Goal: Find specific page/section: Find specific page/section

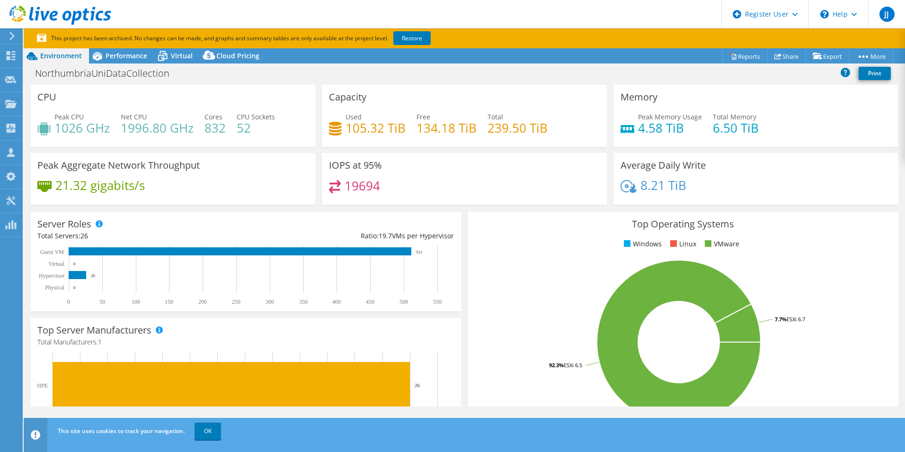
select select "EULondon"
select select "USD"
click at [179, 52] on span "Virtual" at bounding box center [182, 55] width 22 height 9
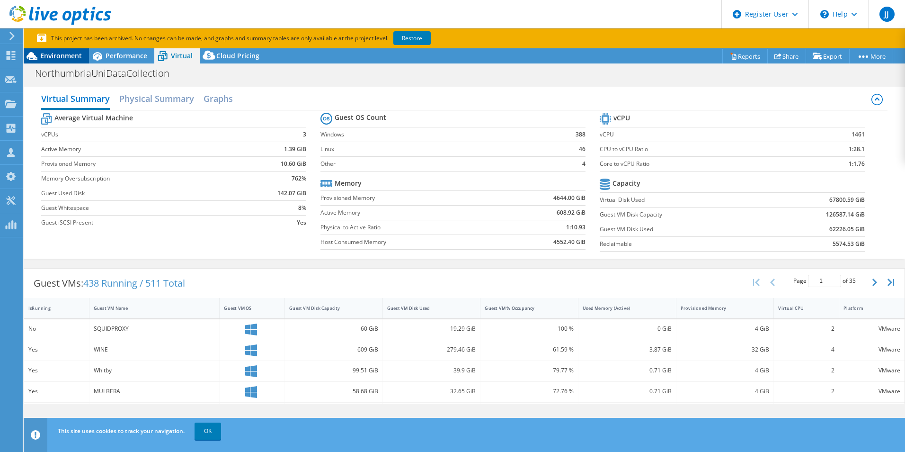
click at [56, 52] on span "Environment" at bounding box center [61, 55] width 42 height 9
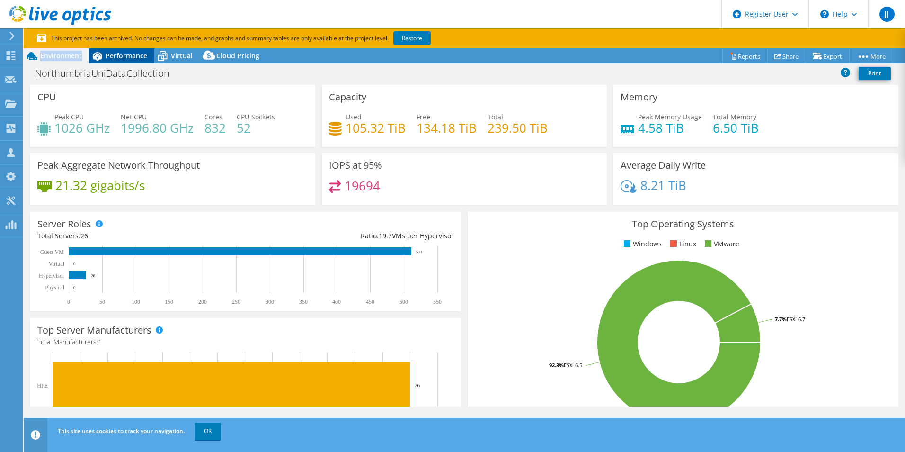
click at [117, 55] on span "Performance" at bounding box center [127, 55] width 42 height 9
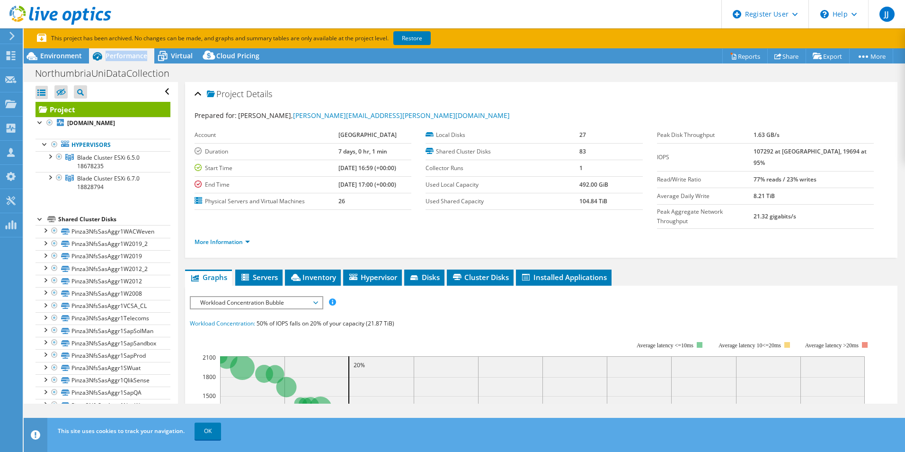
click at [117, 55] on span "Performance" at bounding box center [127, 55] width 42 height 9
click at [169, 55] on icon at bounding box center [162, 56] width 17 height 17
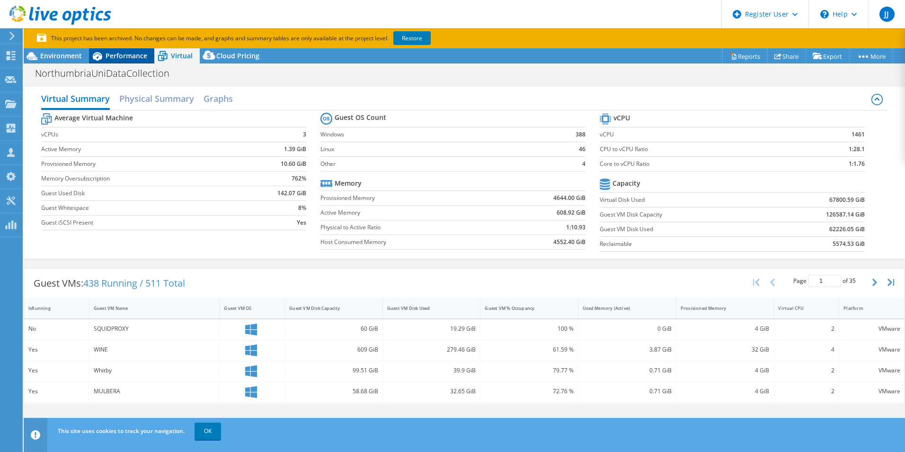
click at [119, 53] on span "Performance" at bounding box center [127, 55] width 42 height 9
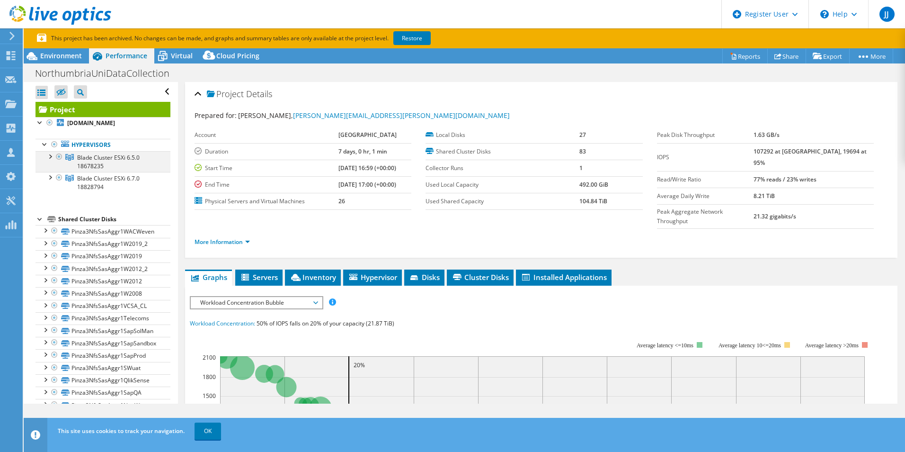
click at [51, 156] on div at bounding box center [49, 155] width 9 height 9
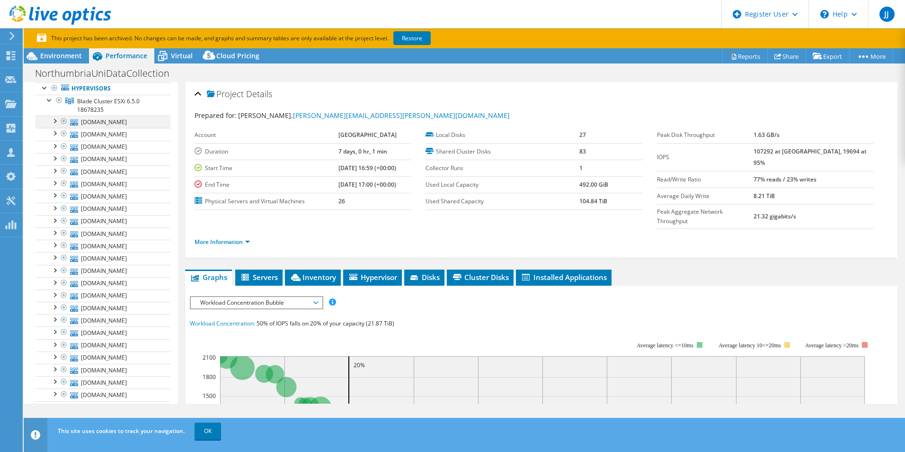
scroll to position [47, 0]
click at [48, 111] on div at bounding box center [49, 108] width 9 height 9
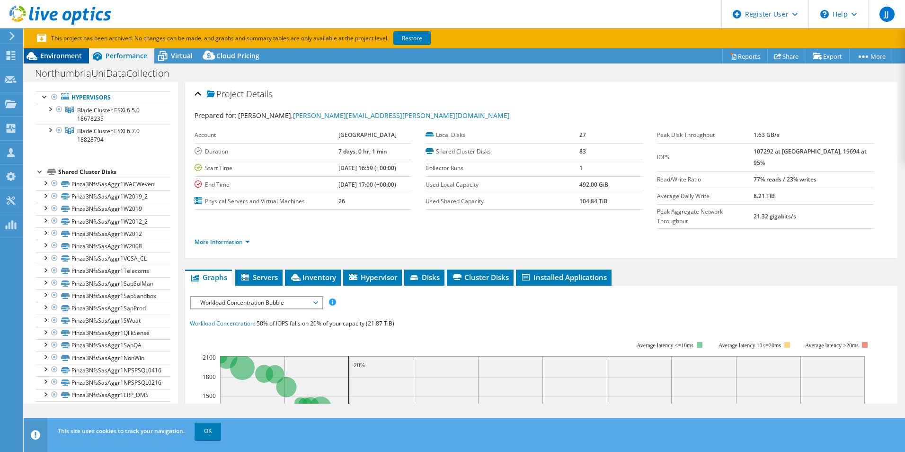
click at [54, 59] on span "Environment" at bounding box center [61, 55] width 42 height 9
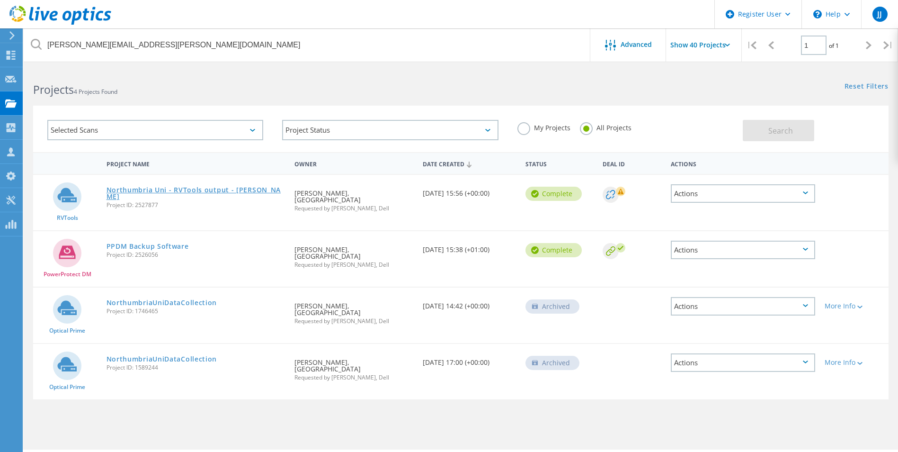
click at [206, 187] on link "Northumbria Uni - RVTools output - Michael Hoy" at bounding box center [196, 193] width 179 height 13
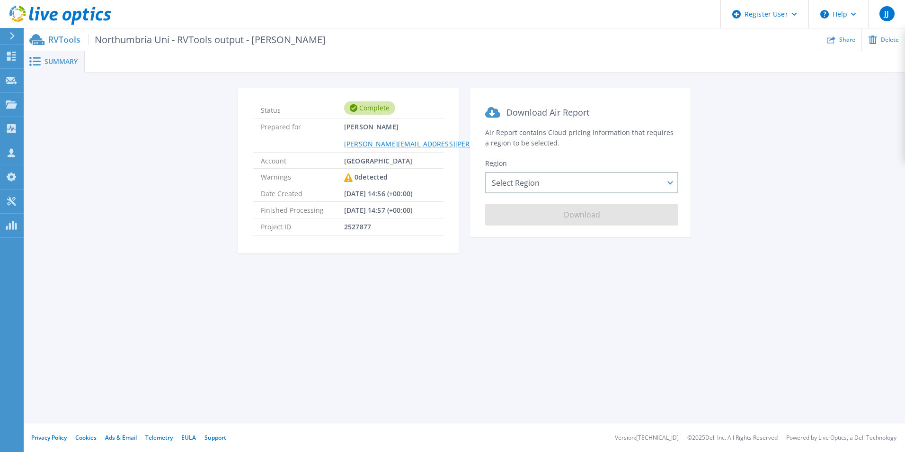
click at [321, 342] on div "Summary Status Complete Prepared for Michael Hoy michael.hoy@northumbria.ac.uk …" at bounding box center [464, 211] width 881 height 423
click at [568, 189] on div "Select Region Asia Pacific (Hong Kong) Asia Pacific (Mumbai) Asia Pacific (Seou…" at bounding box center [581, 182] width 193 height 21
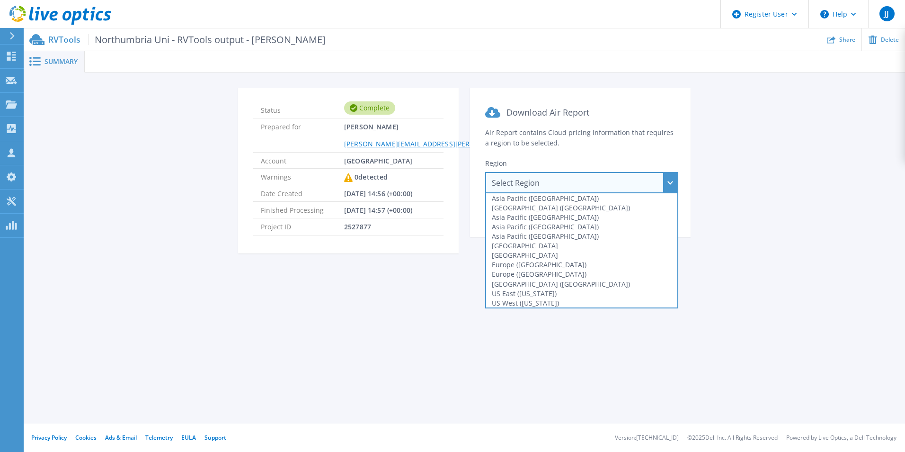
click at [402, 363] on div "Summary Status Complete Prepared for Michael Hoy michael.hoy@northumbria.ac.uk …" at bounding box center [464, 211] width 881 height 423
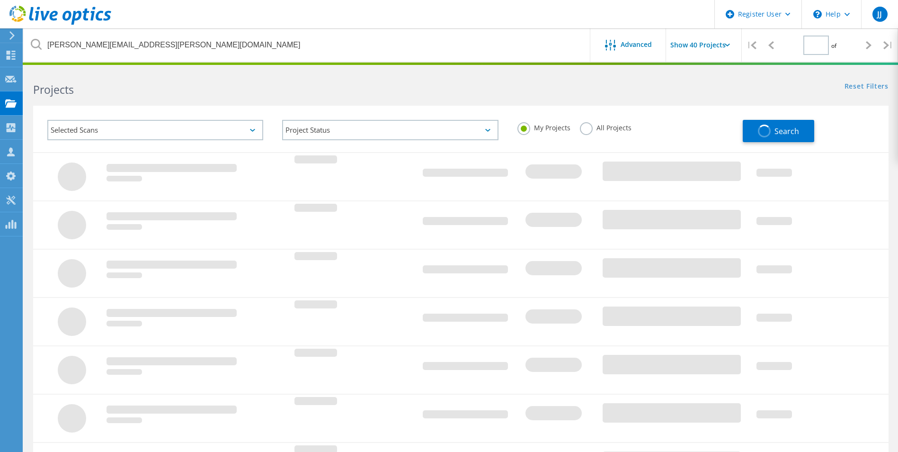
type input "1"
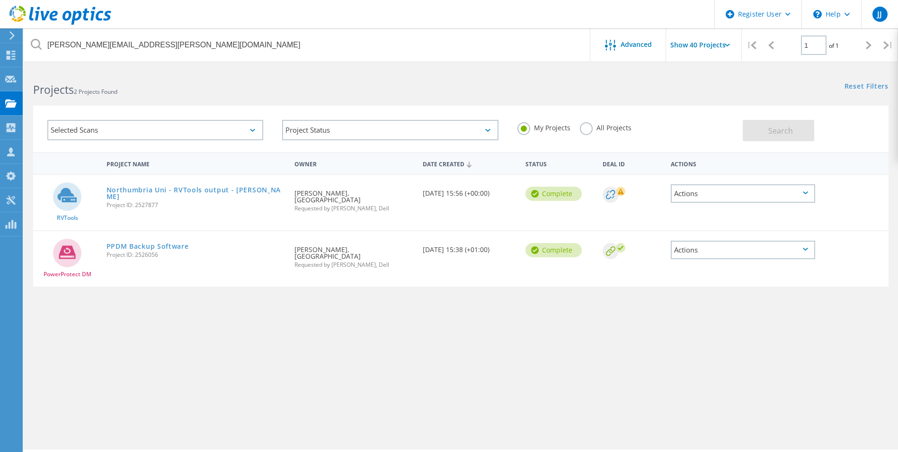
click at [587, 131] on label "All Projects" at bounding box center [606, 126] width 52 height 9
click at [0, 0] on input "All Projects" at bounding box center [0, 0] width 0 height 0
click at [770, 129] on span "Search" at bounding box center [780, 130] width 25 height 10
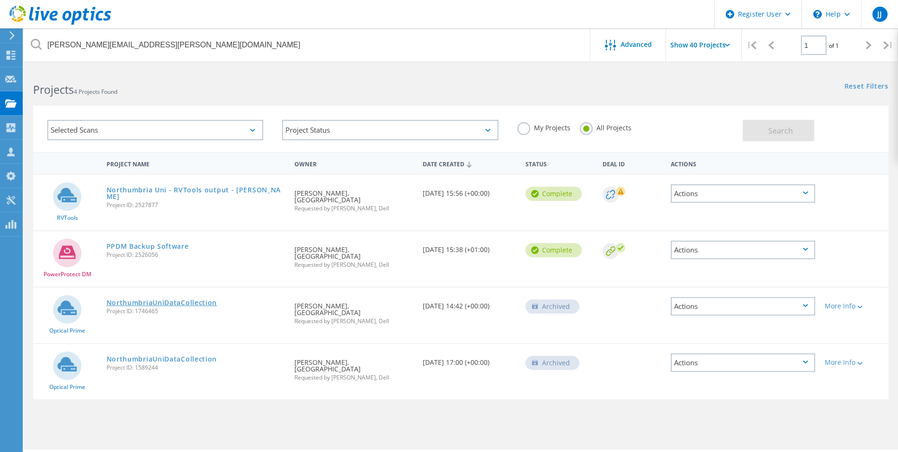
click at [142, 299] on link "NorthumbriaUniDataCollection" at bounding box center [162, 302] width 111 height 7
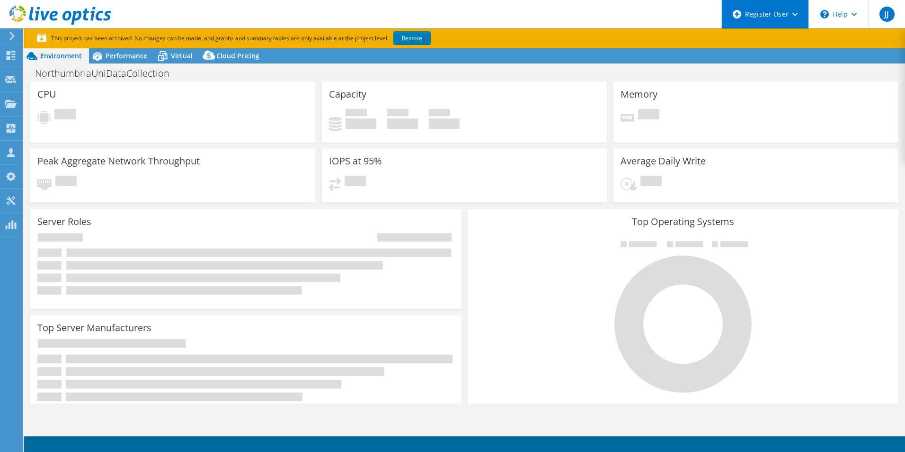
select select "EULondon"
select select "USD"
